Goal: Navigation & Orientation: Go to known website

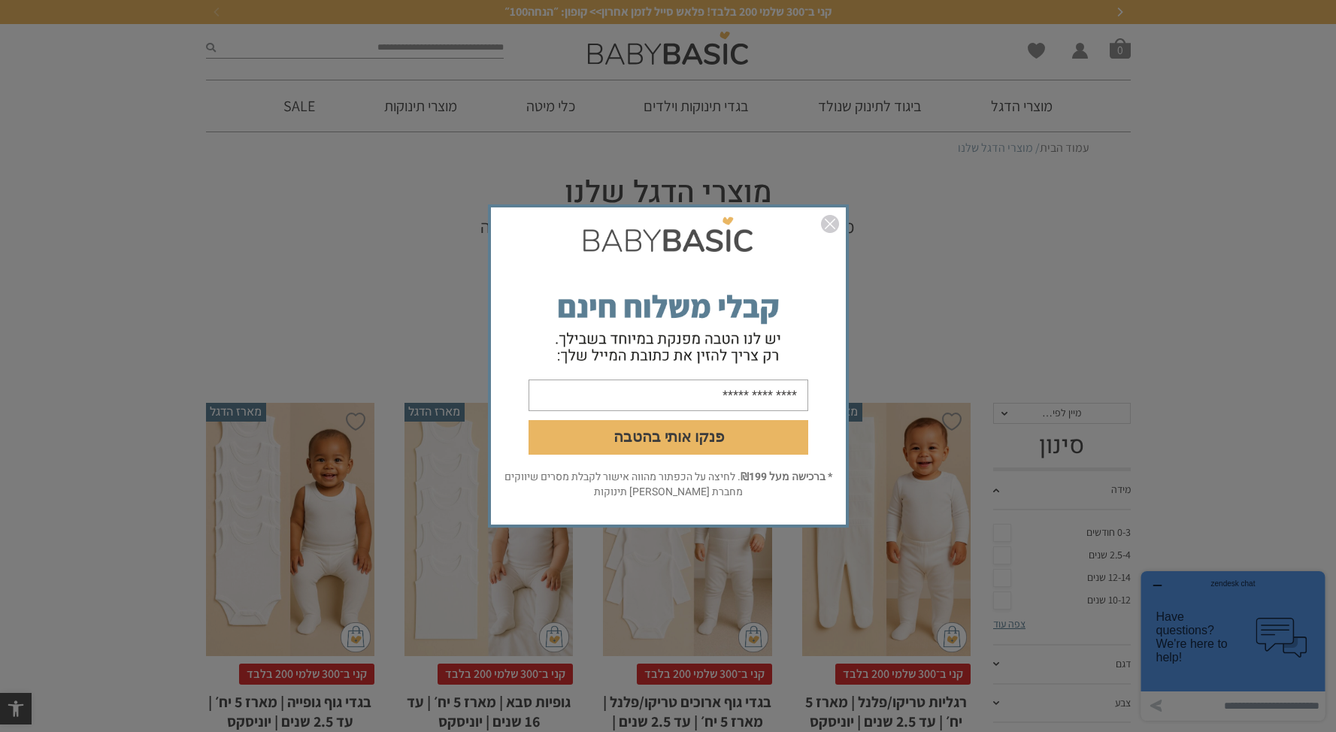
click at [833, 226] on img "סגור" at bounding box center [830, 224] width 18 height 18
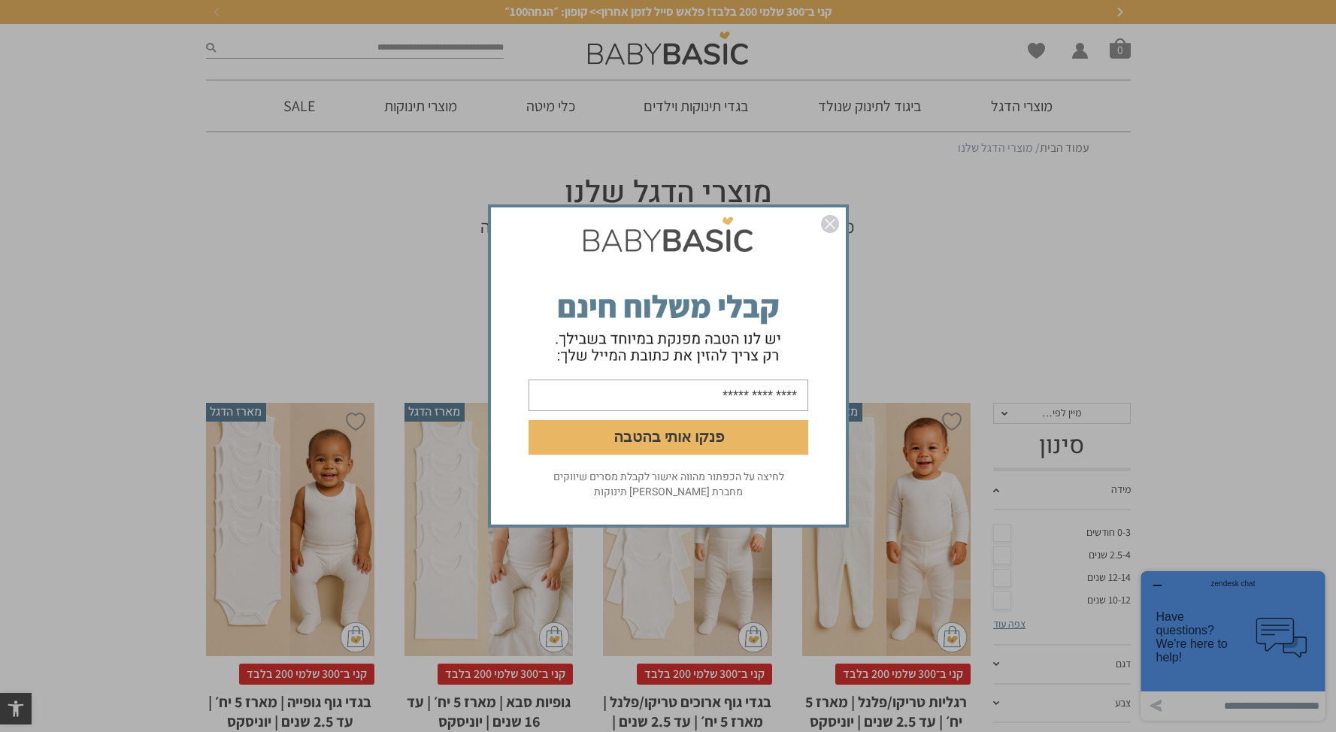
click at [833, 221] on img "סגור" at bounding box center [830, 224] width 18 height 18
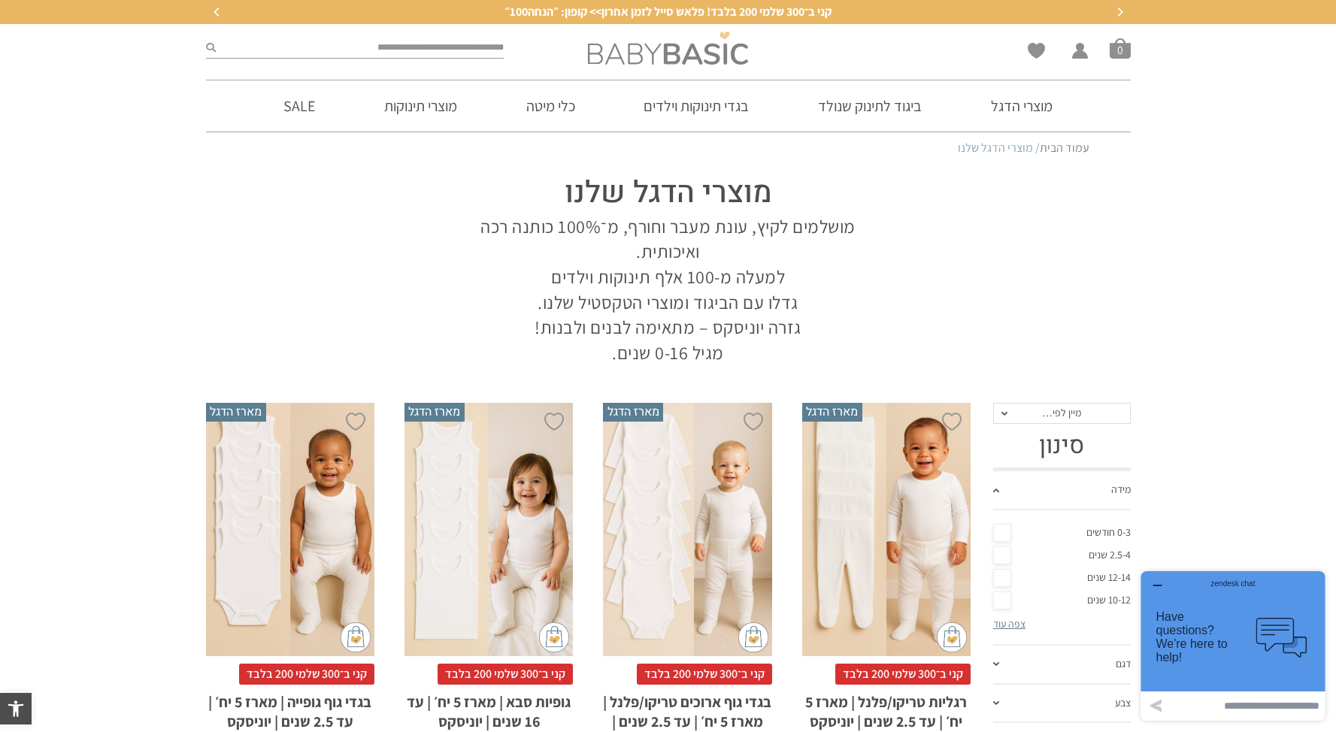
click at [704, 47] on img at bounding box center [668, 48] width 160 height 33
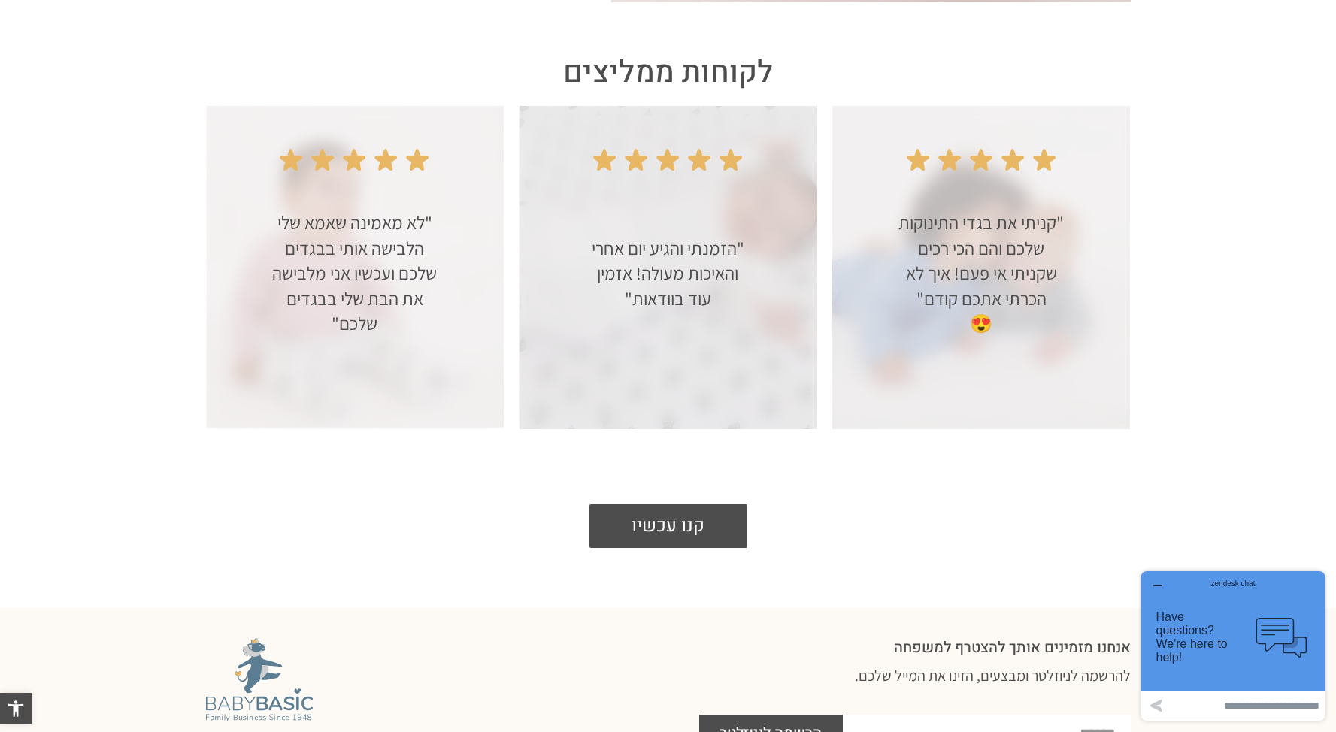
scroll to position [2954, 0]
